Goal: Check status: Check status

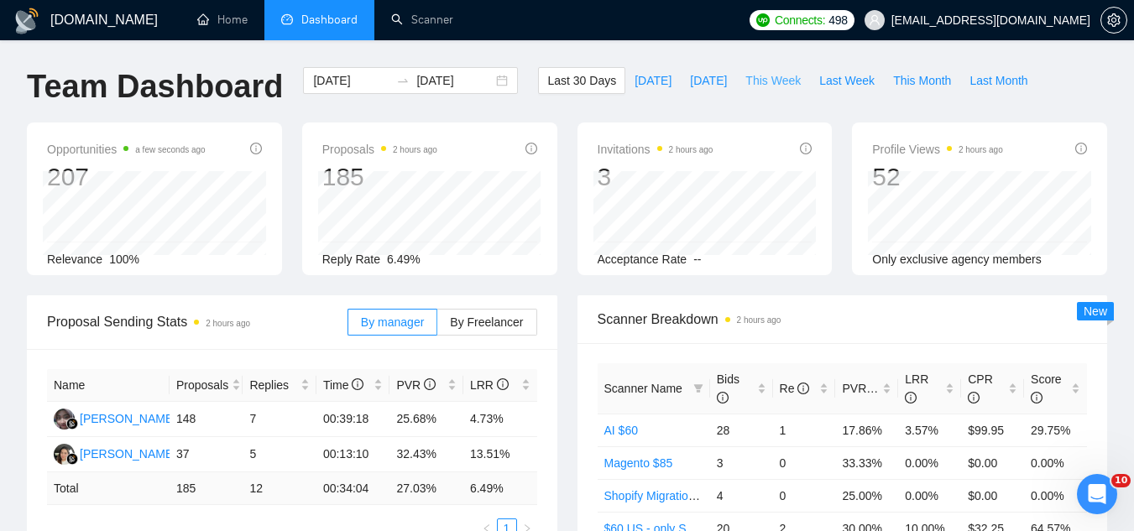
click at [757, 86] on span "This Week" at bounding box center [772, 80] width 55 height 18
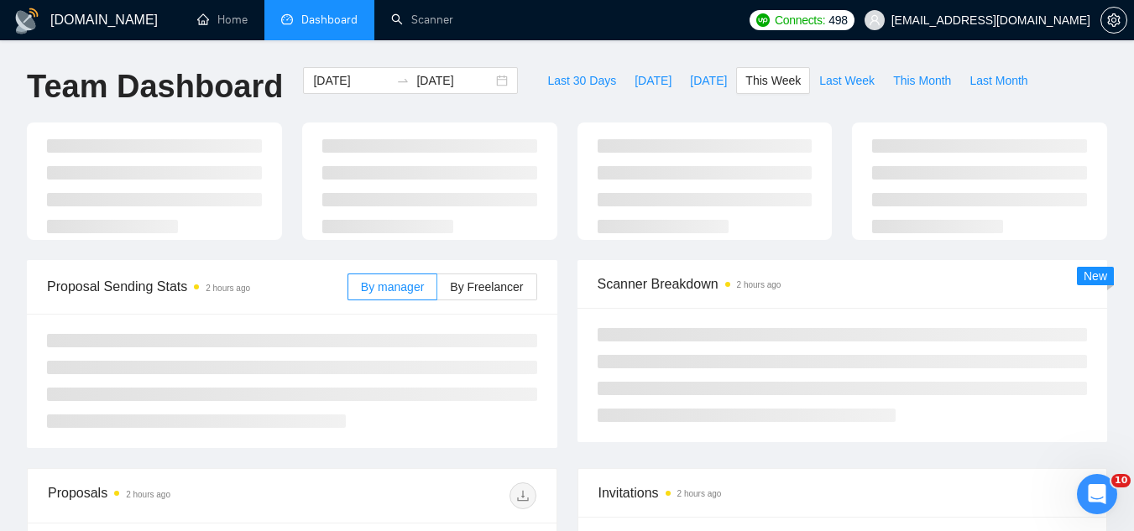
type input "[DATE]"
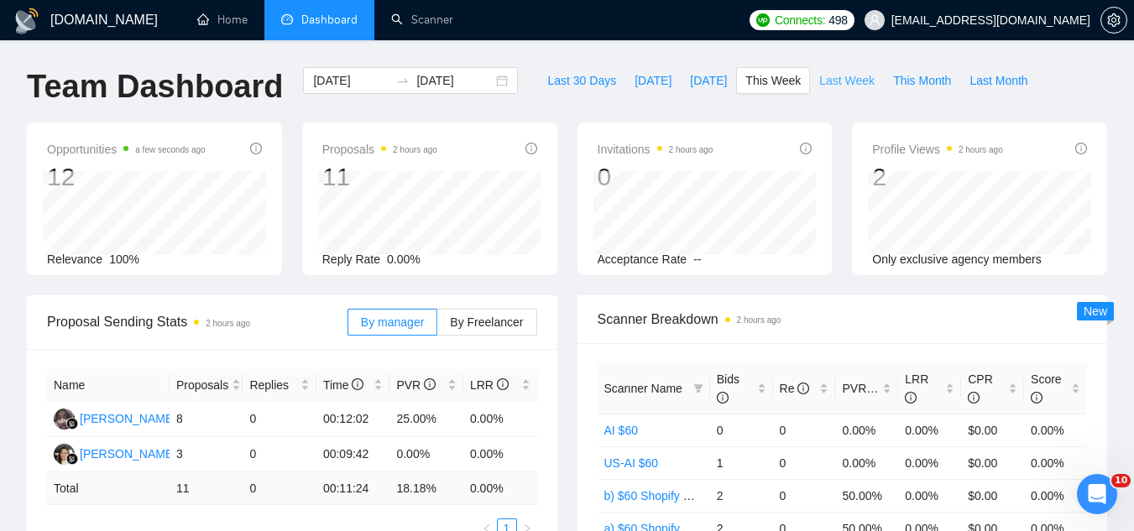
click at [821, 86] on span "Last Week" at bounding box center [846, 80] width 55 height 18
type input "[DATE]"
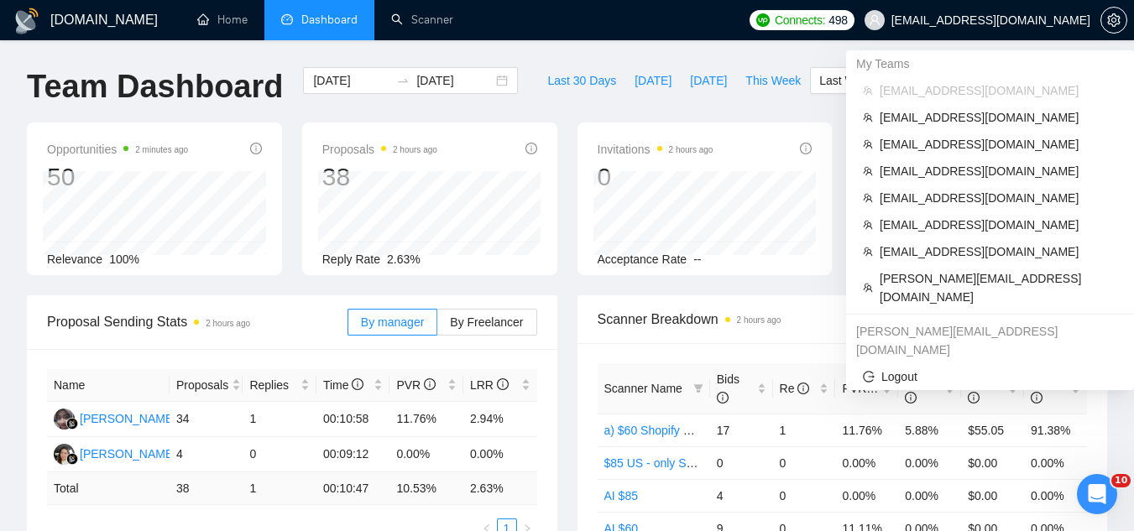
click at [993, 24] on span "[EMAIL_ADDRESS][DOMAIN_NAME]" at bounding box center [978, 20] width 246 height 54
click at [1001, 274] on span "[PERSON_NAME][EMAIL_ADDRESS][DOMAIN_NAME]" at bounding box center [999, 287] width 238 height 37
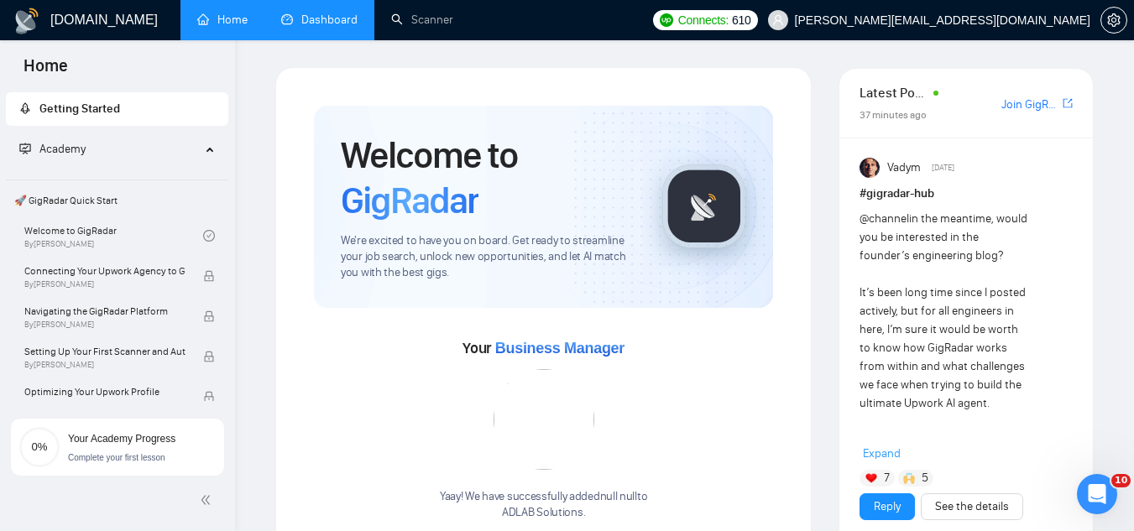
click at [328, 27] on link "Dashboard" at bounding box center [319, 20] width 76 height 14
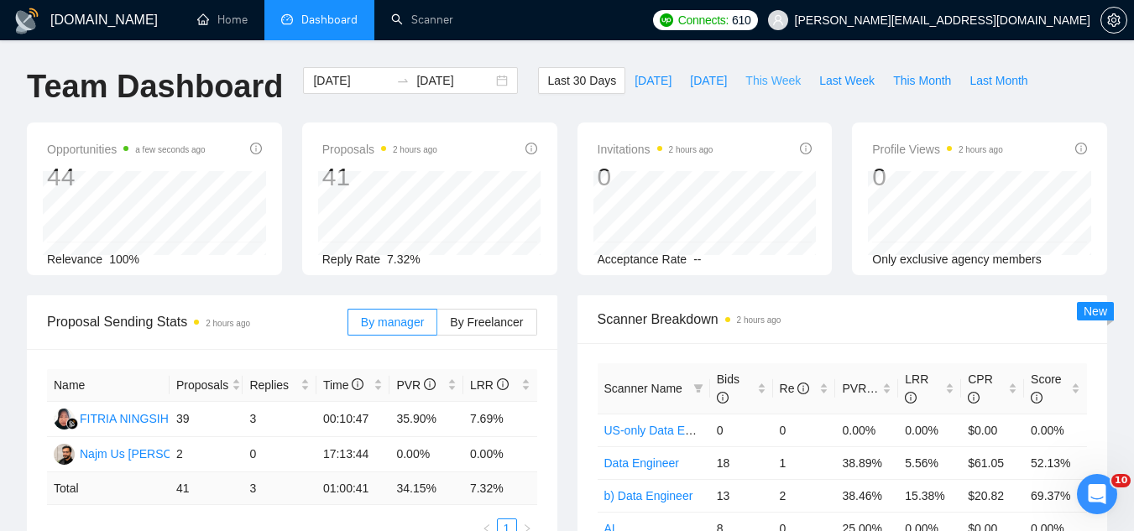
click at [773, 81] on span "This Week" at bounding box center [772, 80] width 55 height 18
type input "[DATE]"
click at [822, 80] on span "Last Week" at bounding box center [846, 80] width 55 height 18
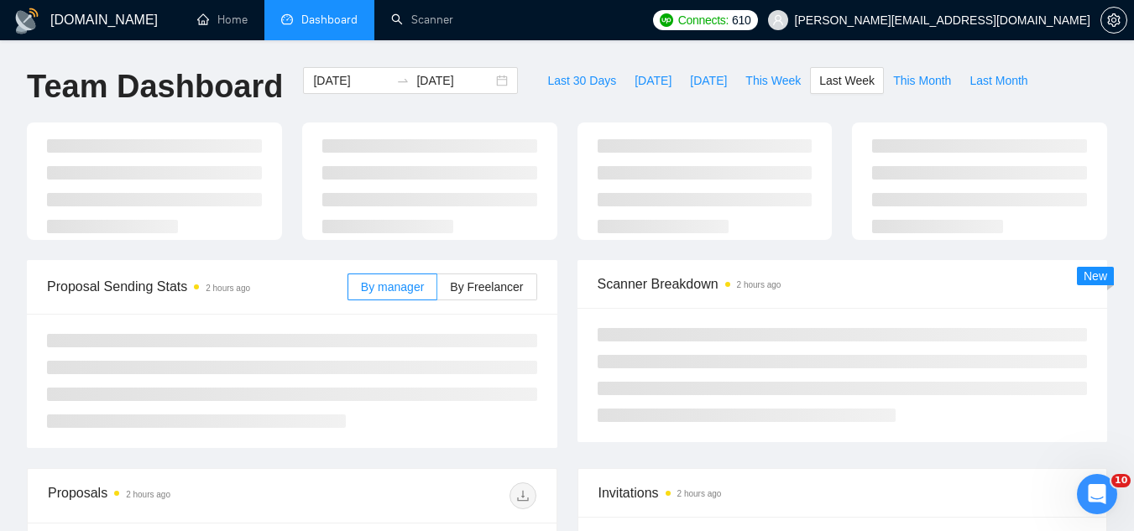
type input "[DATE]"
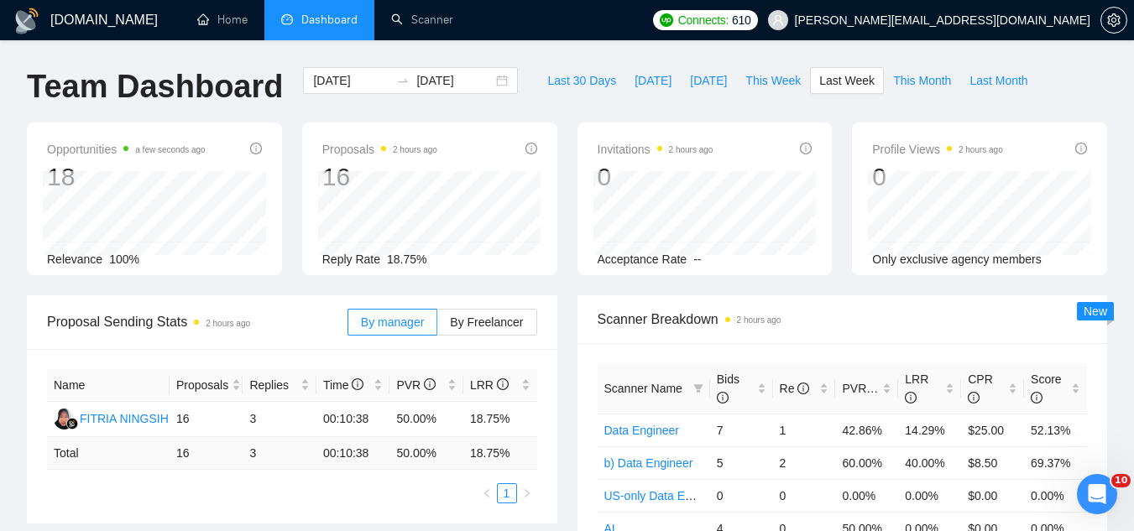
click at [965, 20] on span "[PERSON_NAME][EMAIL_ADDRESS][DOMAIN_NAME]" at bounding box center [942, 20] width 295 height 0
click at [556, 74] on span "Last 30 Days" at bounding box center [581, 80] width 69 height 18
type input "[DATE]"
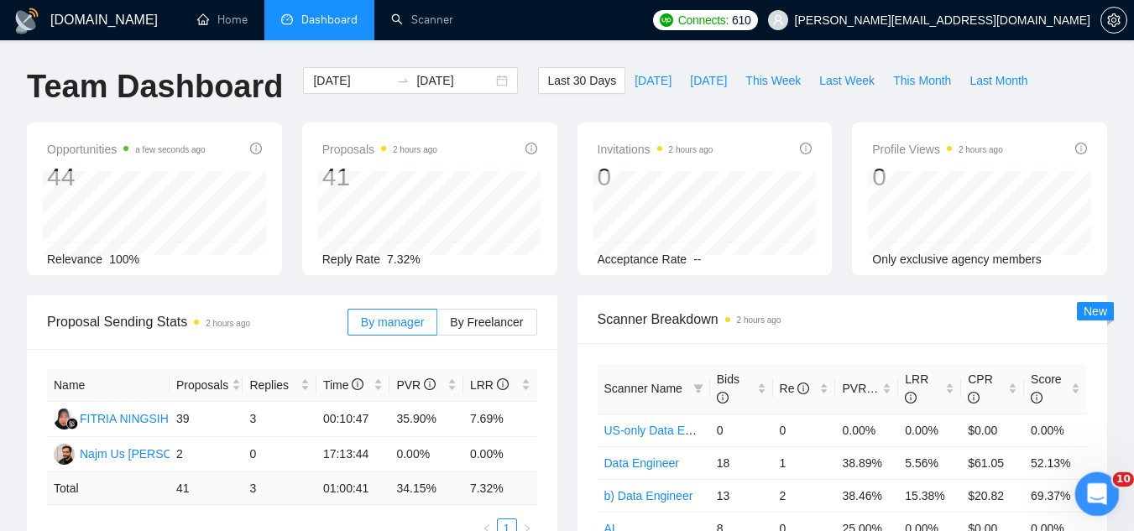
click at [1076, 491] on div "Open Intercom Messenger" at bounding box center [1094, 491] width 55 height 55
click at [1075, 491] on div "Open Intercom Messenger" at bounding box center [1094, 491] width 55 height 55
